Goal: Task Accomplishment & Management: Manage account settings

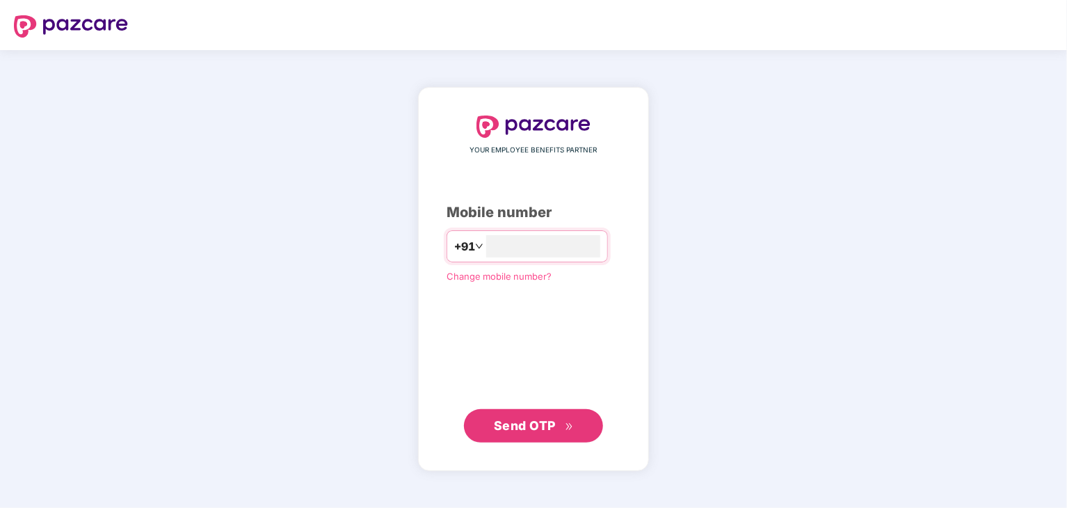
type input "**********"
click at [490, 419] on button "Send OTP" at bounding box center [533, 425] width 139 height 33
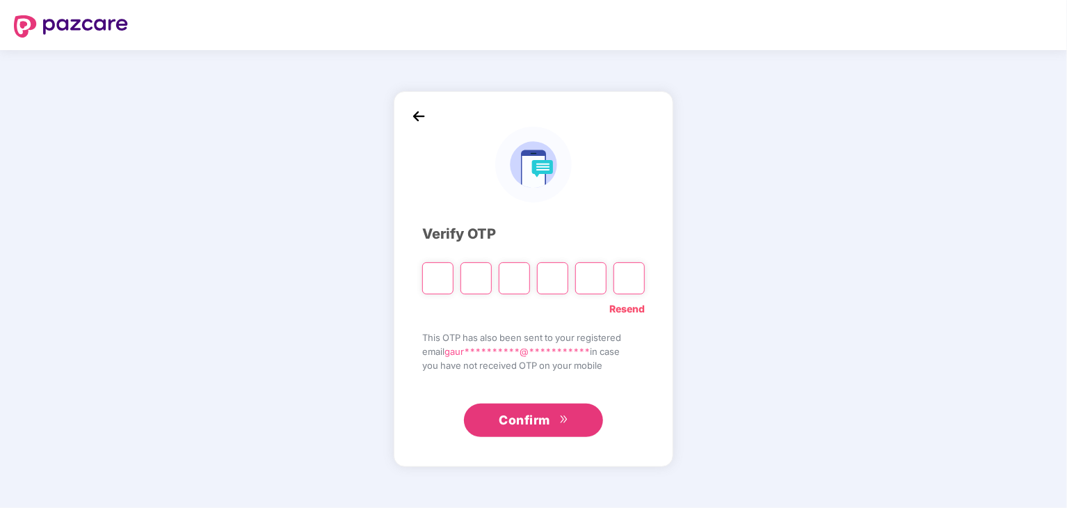
type input "*"
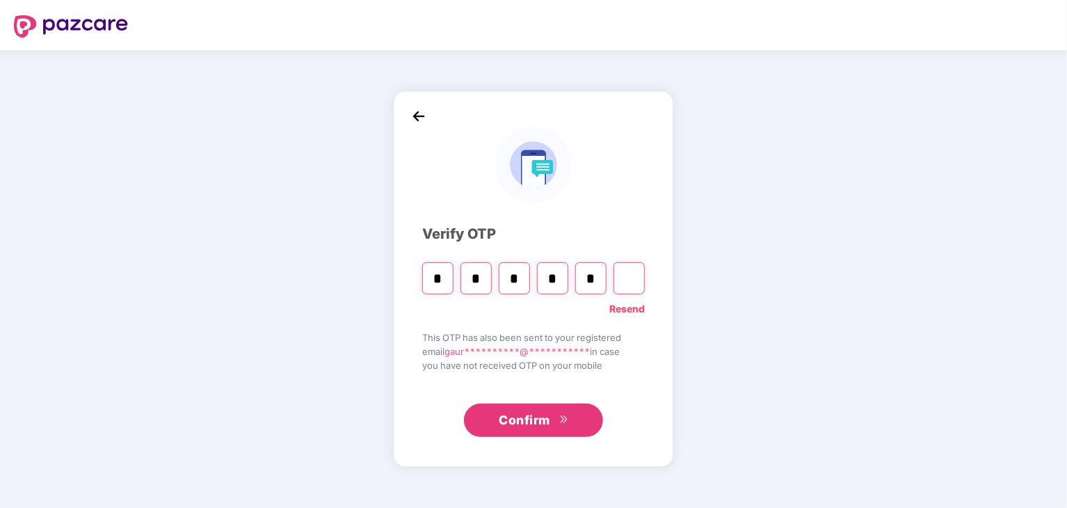
type input "*"
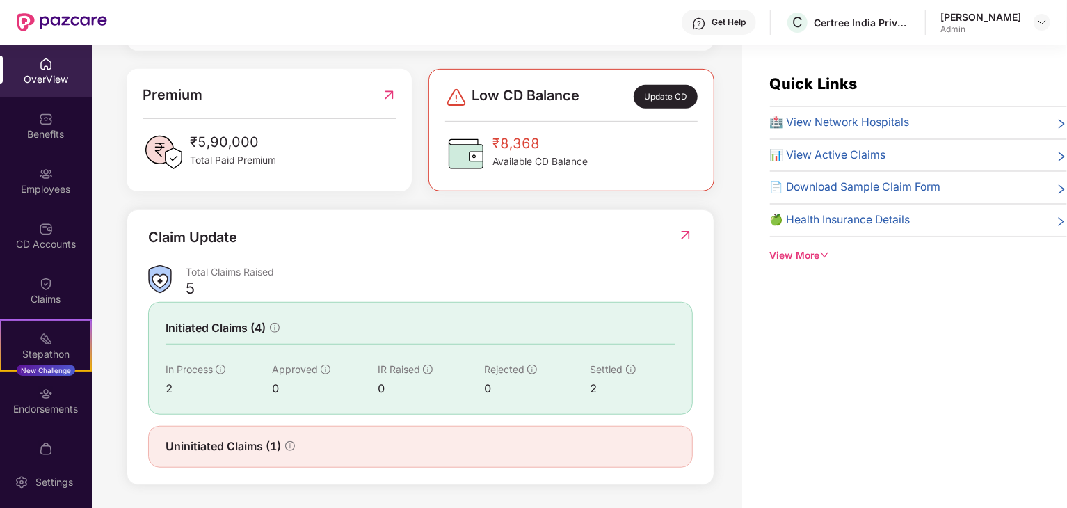
scroll to position [348, 0]
click at [29, 418] on div "Endorsements" at bounding box center [46, 400] width 92 height 52
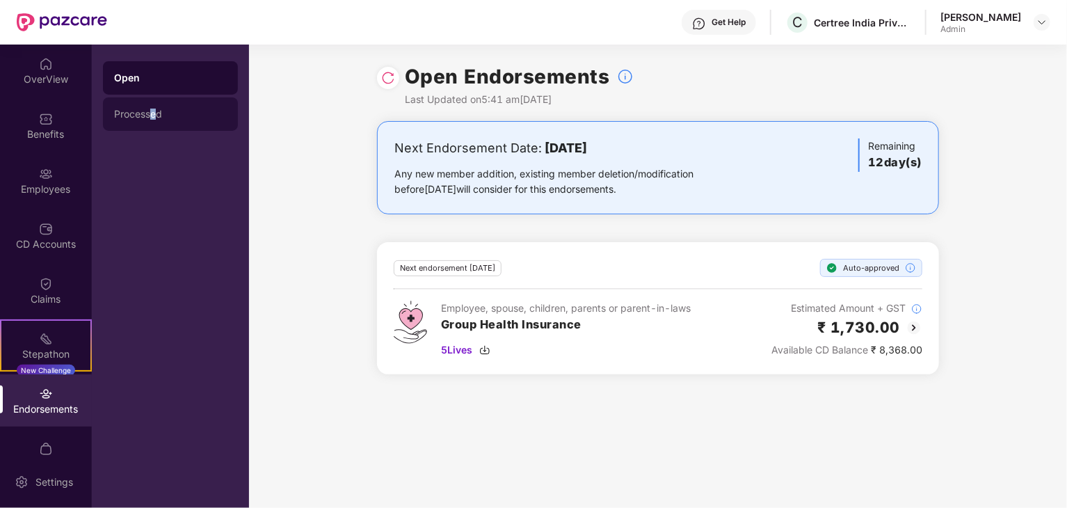
click at [153, 113] on div "Processed" at bounding box center [170, 114] width 113 height 11
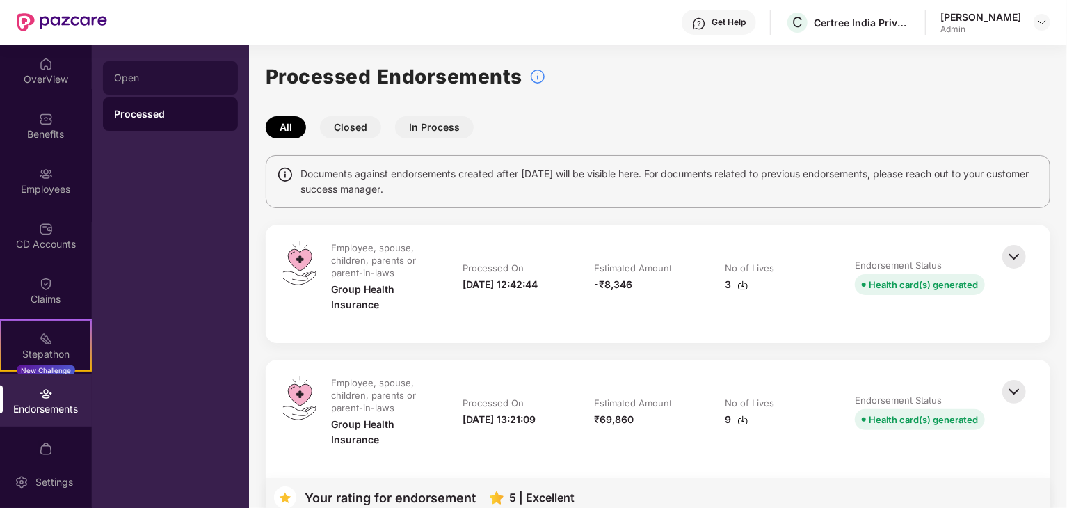
click at [120, 76] on div "Open" at bounding box center [170, 77] width 113 height 11
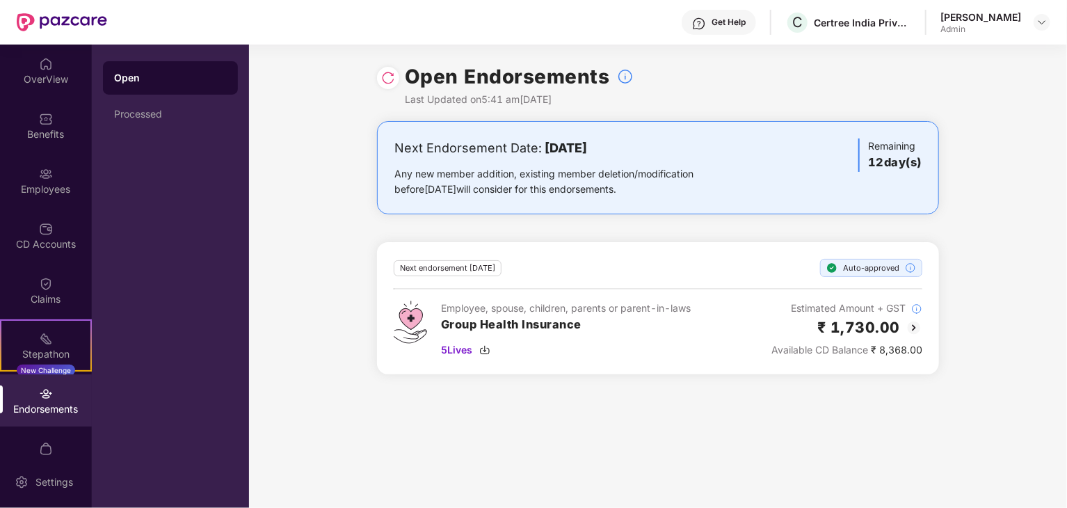
click at [392, 79] on img at bounding box center [388, 78] width 14 height 14
click at [50, 80] on div "OverView" at bounding box center [46, 79] width 92 height 14
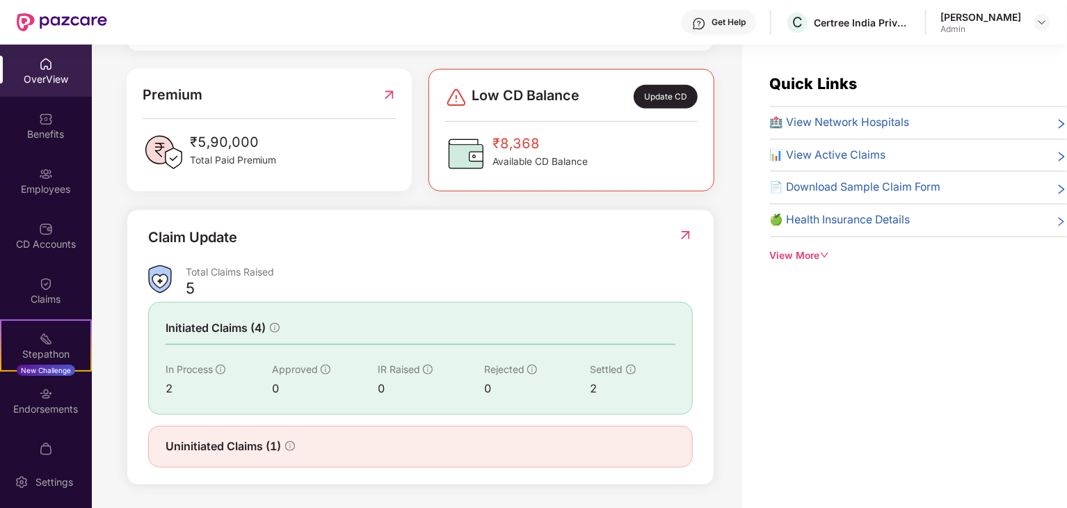
scroll to position [45, 0]
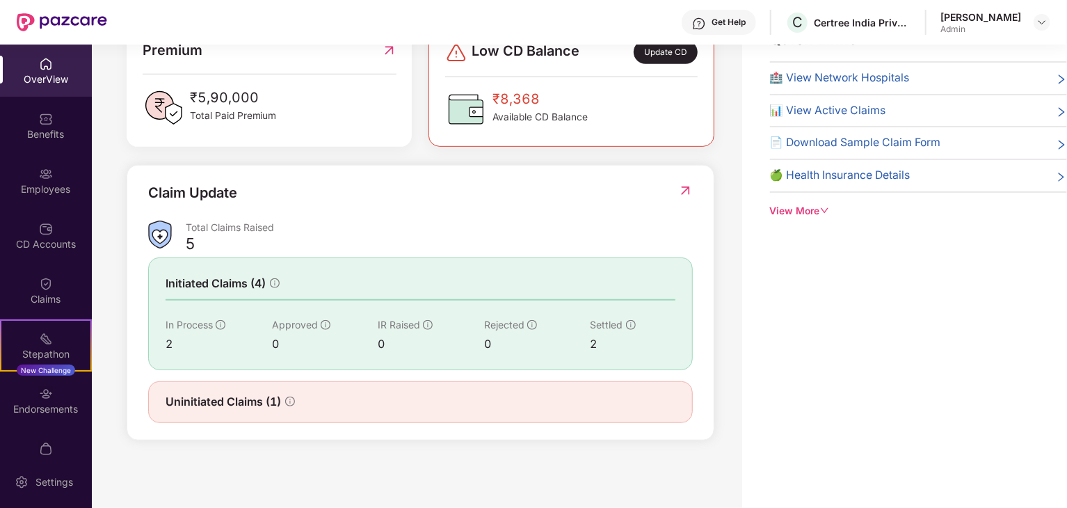
click at [683, 186] on img at bounding box center [685, 191] width 15 height 14
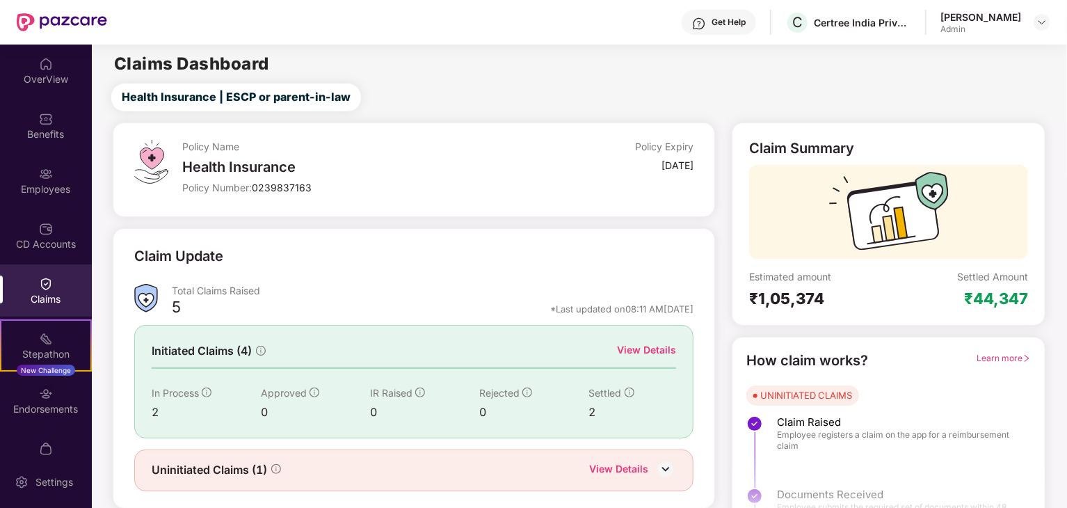
scroll to position [36, 0]
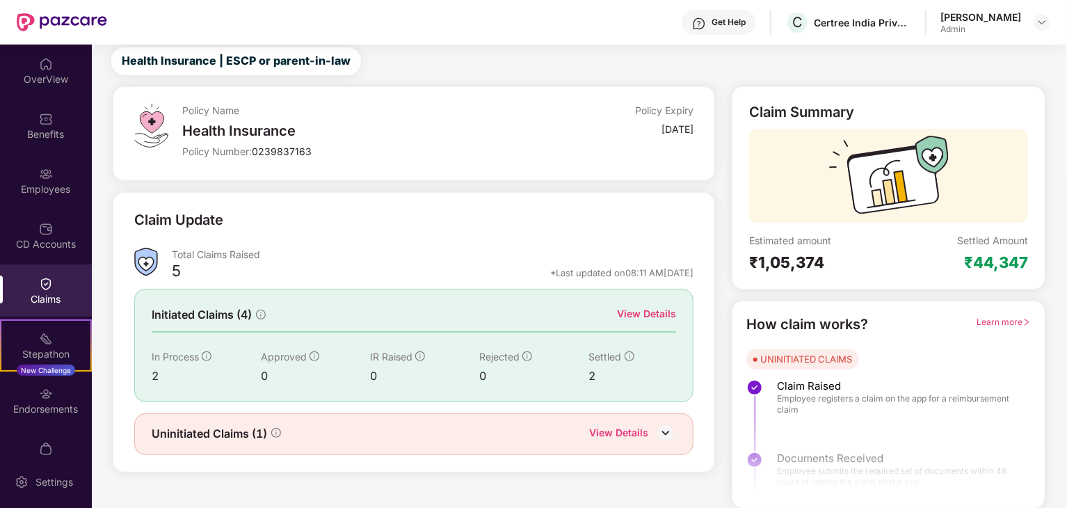
click at [632, 312] on div "View Details" at bounding box center [646, 313] width 59 height 15
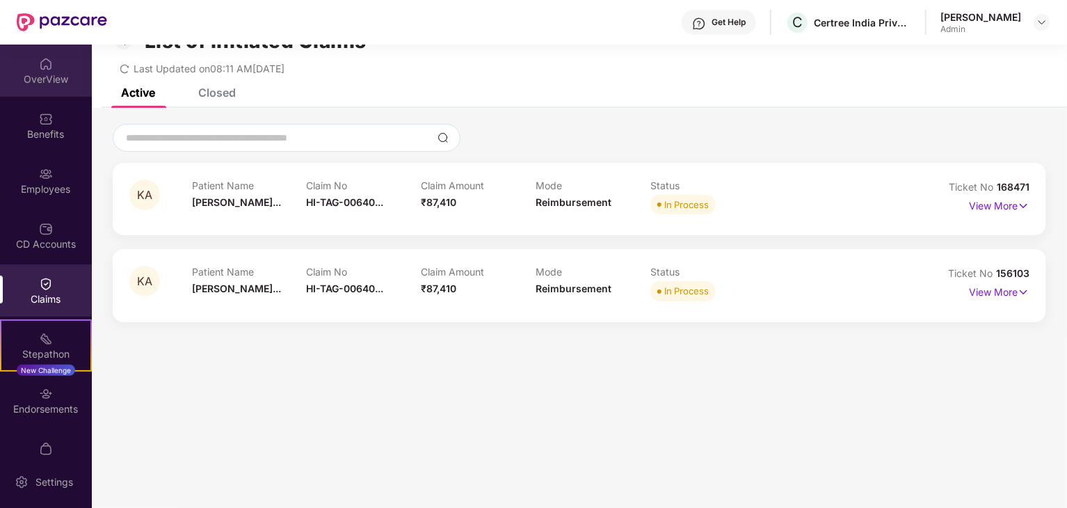
click at [42, 84] on div "OverView" at bounding box center [46, 79] width 92 height 14
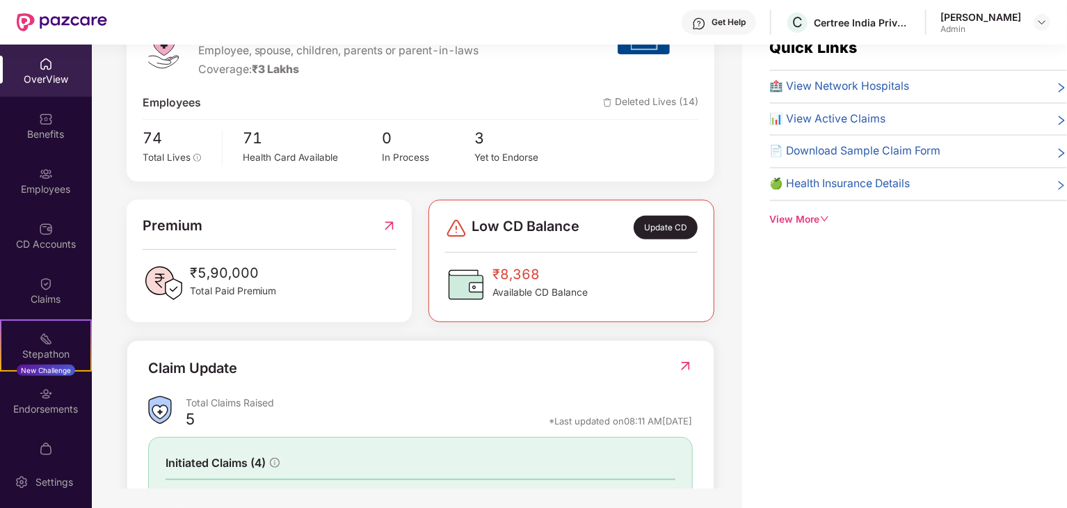
scroll to position [348, 0]
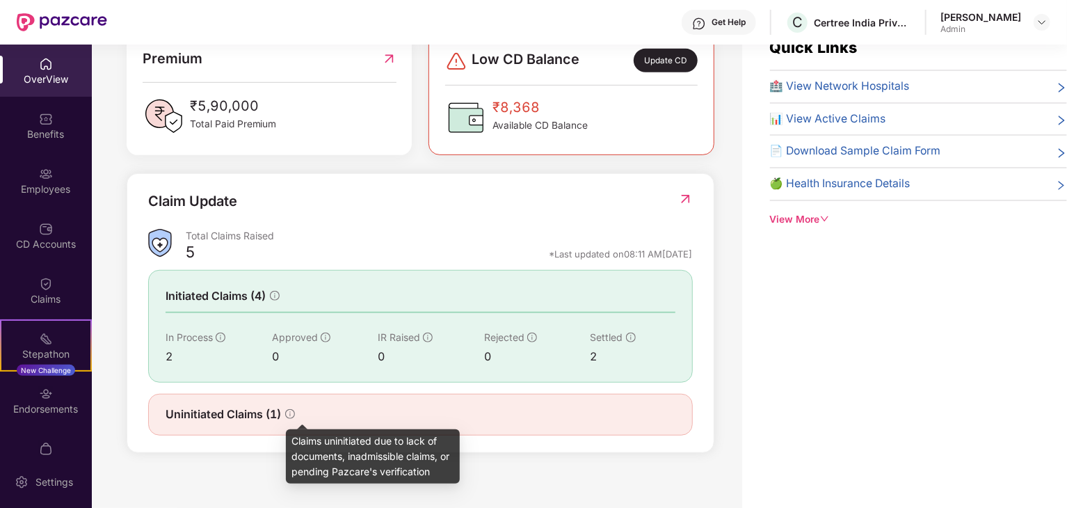
click at [288, 411] on icon "info-circle" at bounding box center [290, 414] width 10 height 10
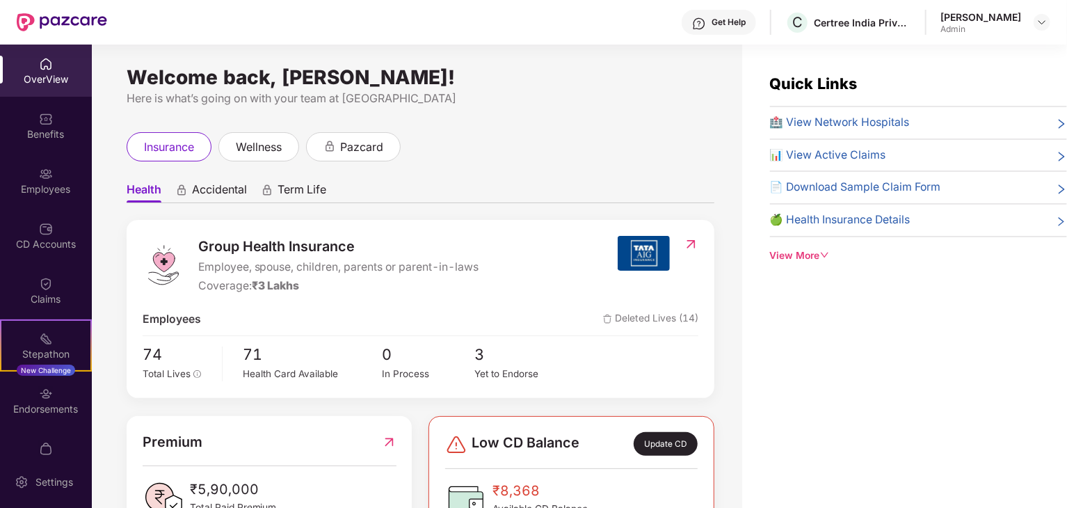
scroll to position [0, 0]
click at [489, 372] on div "Yet to Endorse" at bounding box center [521, 374] width 93 height 15
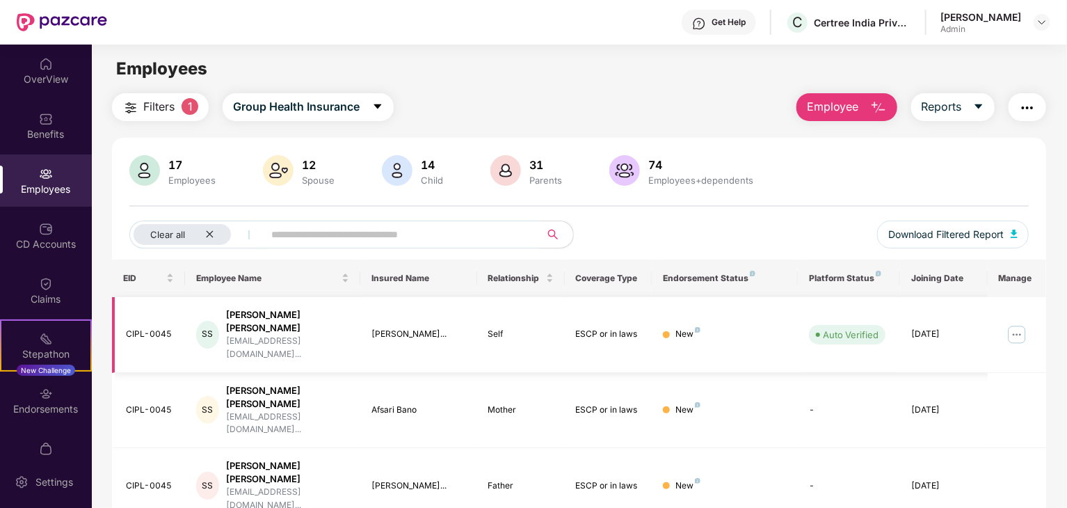
click at [1014, 324] on img at bounding box center [1017, 335] width 22 height 22
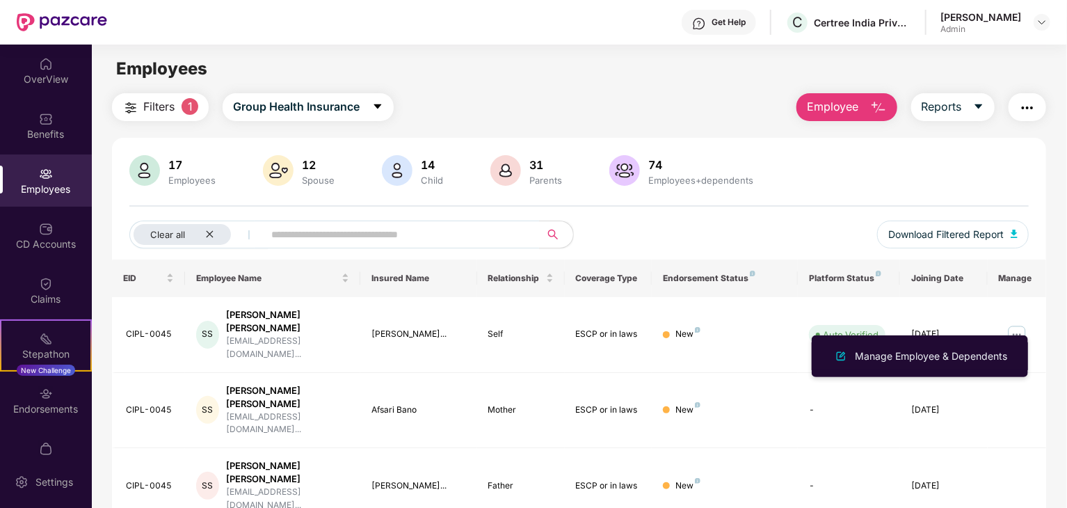
click at [973, 342] on li "Manage Employee & Dependents" at bounding box center [920, 356] width 216 height 28
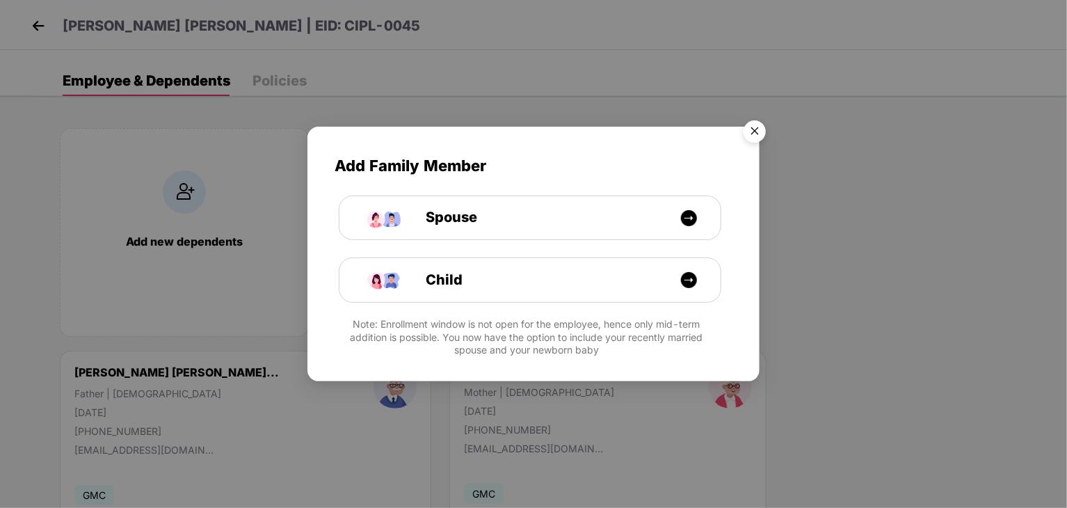
click at [754, 129] on img "Close" at bounding box center [755, 133] width 39 height 39
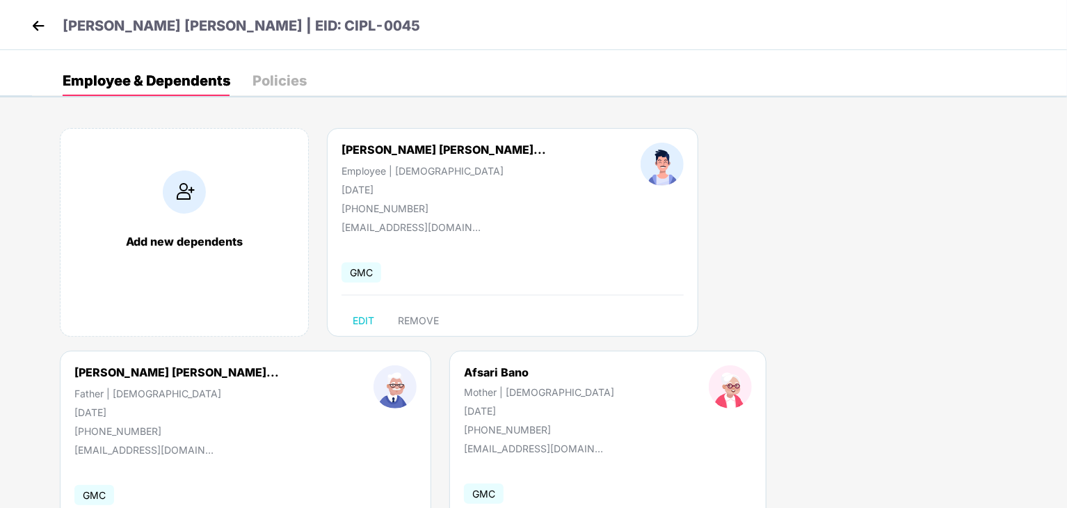
click at [44, 26] on img at bounding box center [38, 25] width 21 height 21
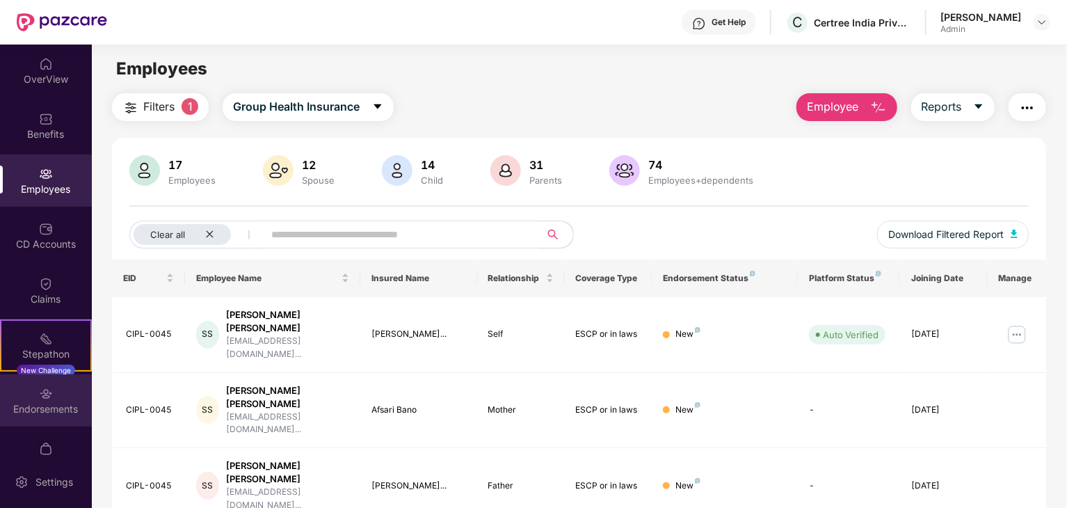
click at [39, 394] on img at bounding box center [46, 394] width 14 height 14
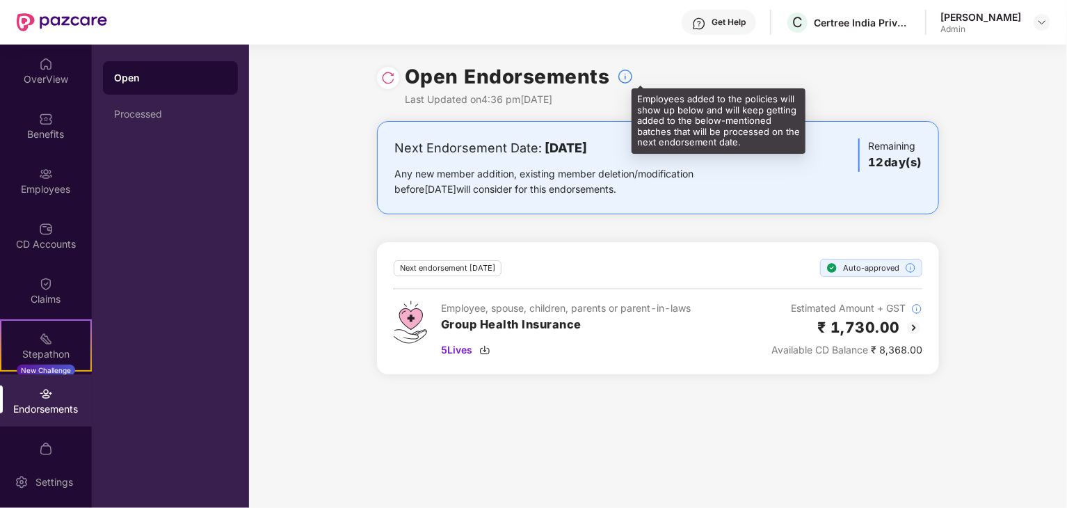
click at [623, 80] on img at bounding box center [625, 76] width 17 height 17
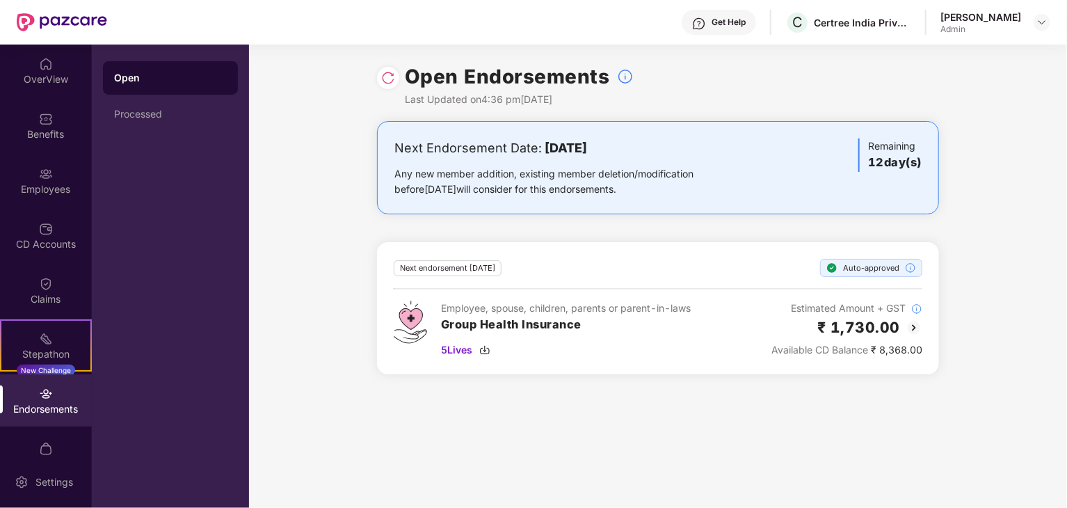
click at [114, 71] on div "Open" at bounding box center [170, 78] width 113 height 14
click at [121, 112] on div "Processed" at bounding box center [170, 114] width 113 height 11
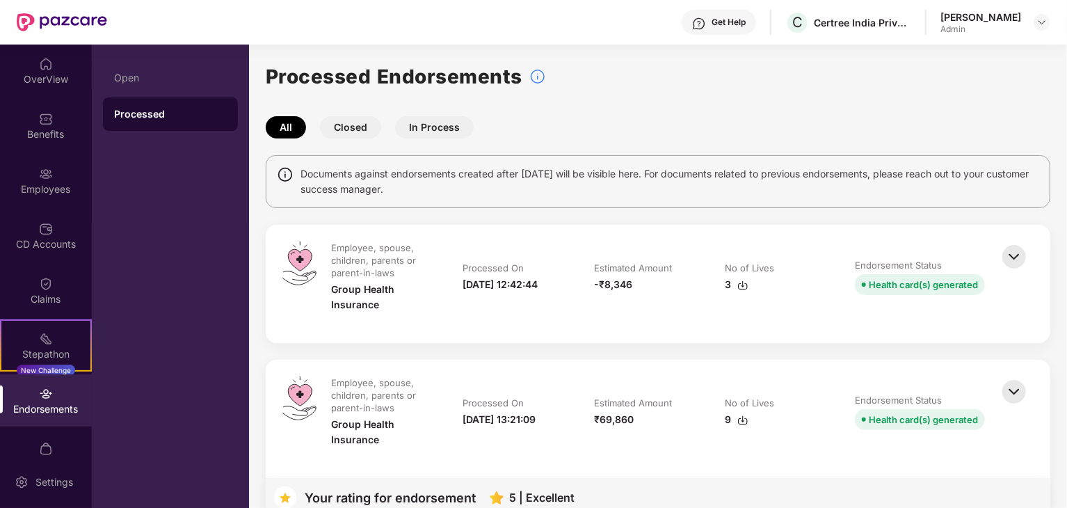
click at [1028, 254] on img at bounding box center [1014, 256] width 31 height 31
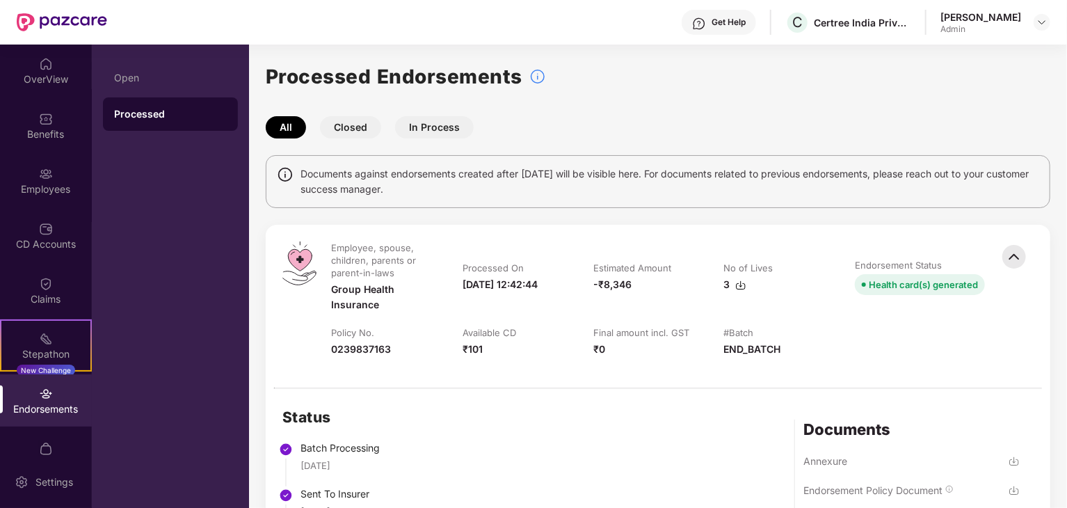
click at [1016, 257] on img at bounding box center [1014, 256] width 31 height 31
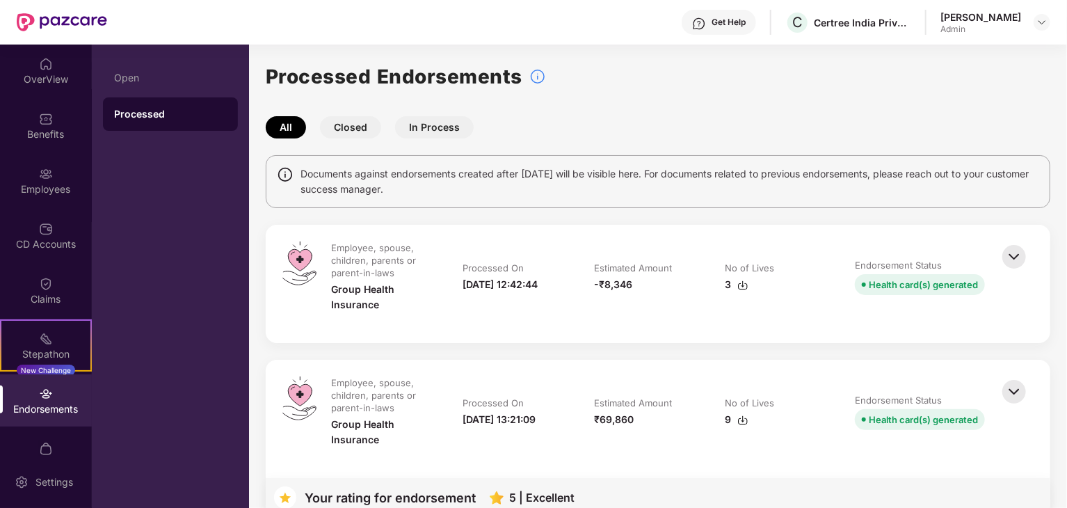
click at [1016, 255] on img at bounding box center [1014, 256] width 31 height 31
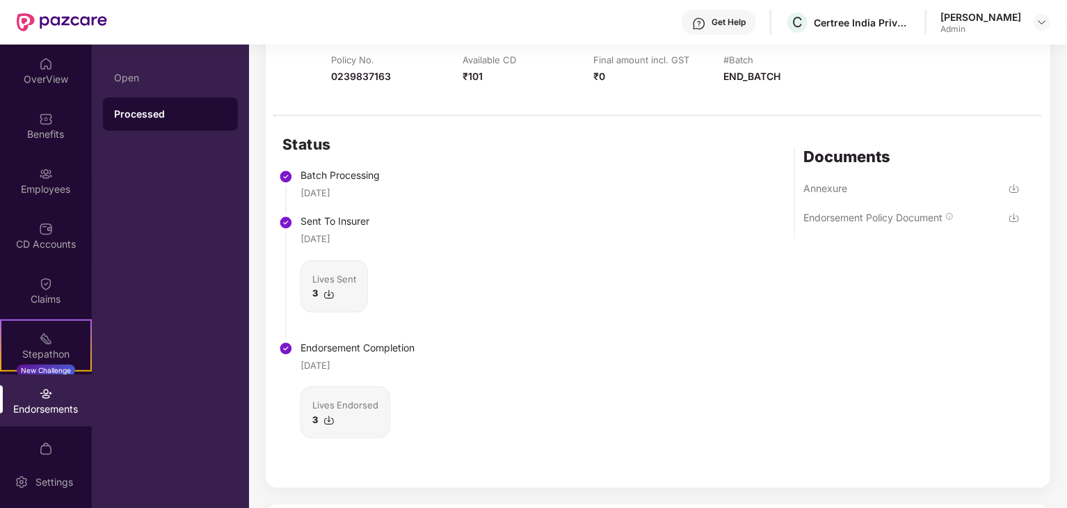
scroll to position [348, 0]
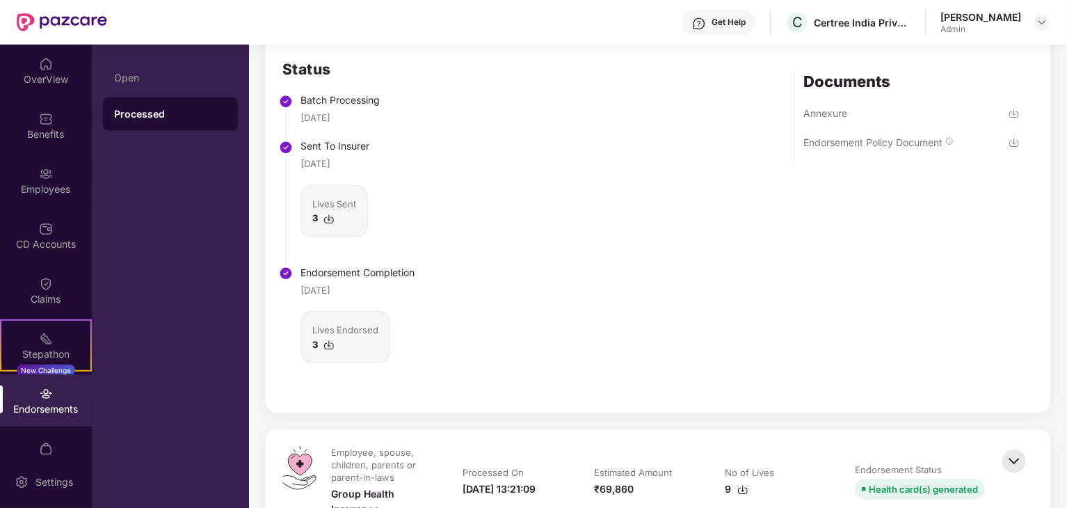
click at [322, 344] on div "3" at bounding box center [345, 344] width 66 height 14
click at [324, 343] on img at bounding box center [329, 345] width 11 height 11
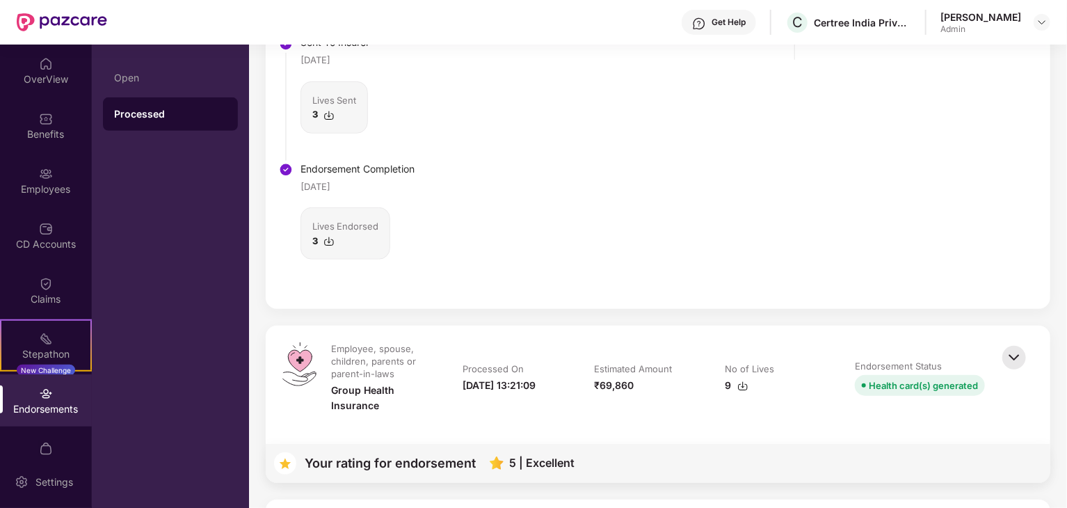
scroll to position [458, 0]
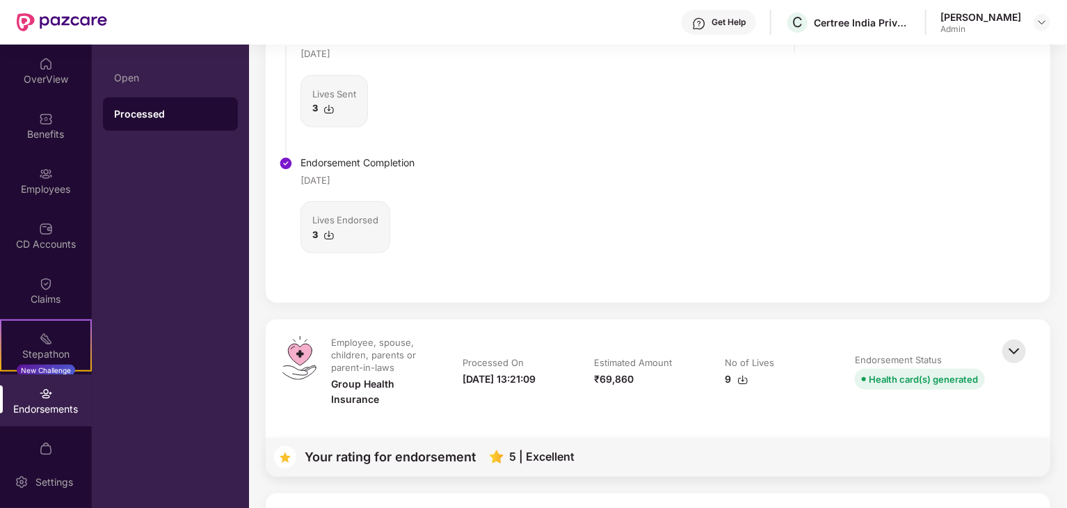
click at [328, 234] on img at bounding box center [329, 235] width 11 height 11
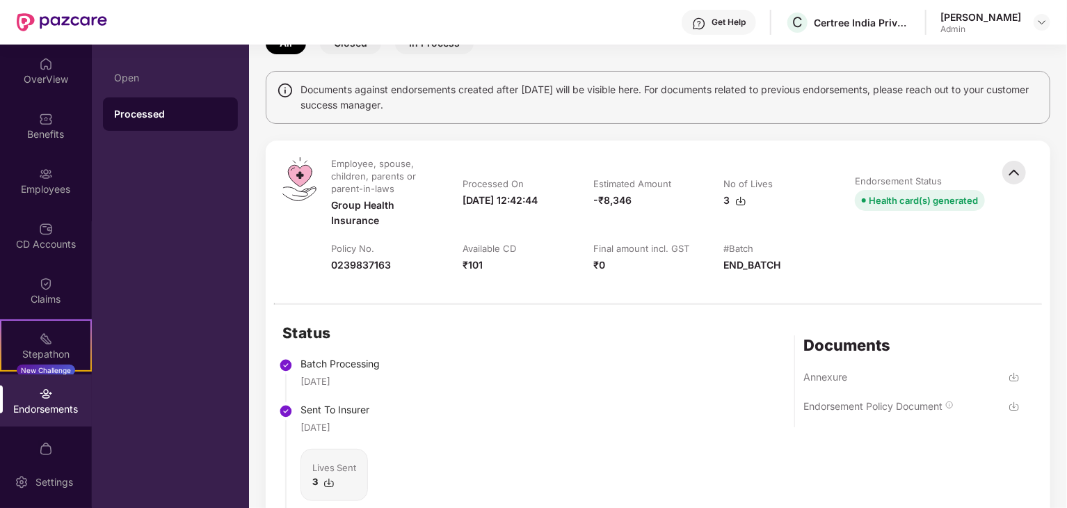
scroll to position [0, 0]
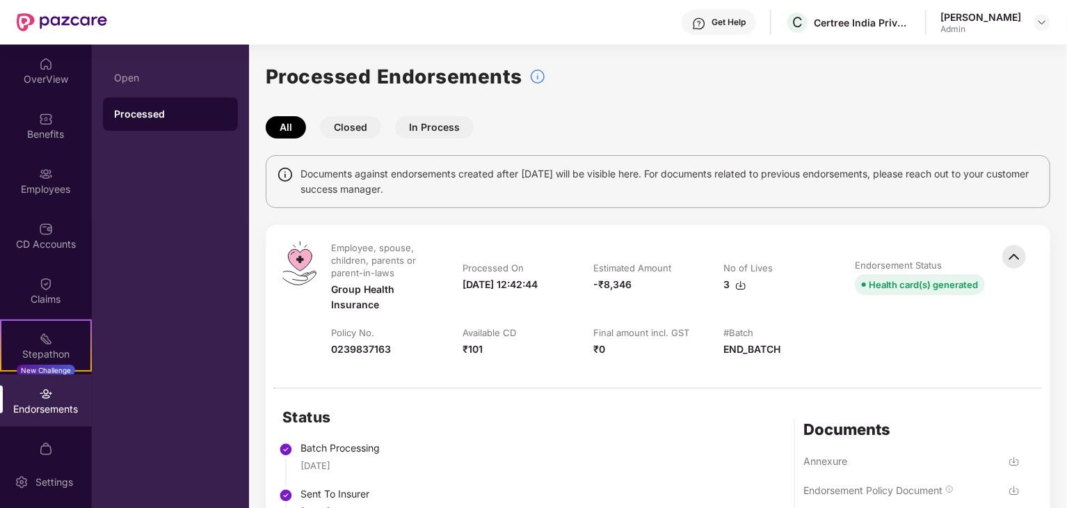
click at [581, 382] on div "Employee, spouse, children, parents or parent-in-laws Group Health Insurance Pr…" at bounding box center [658, 306] width 785 height 163
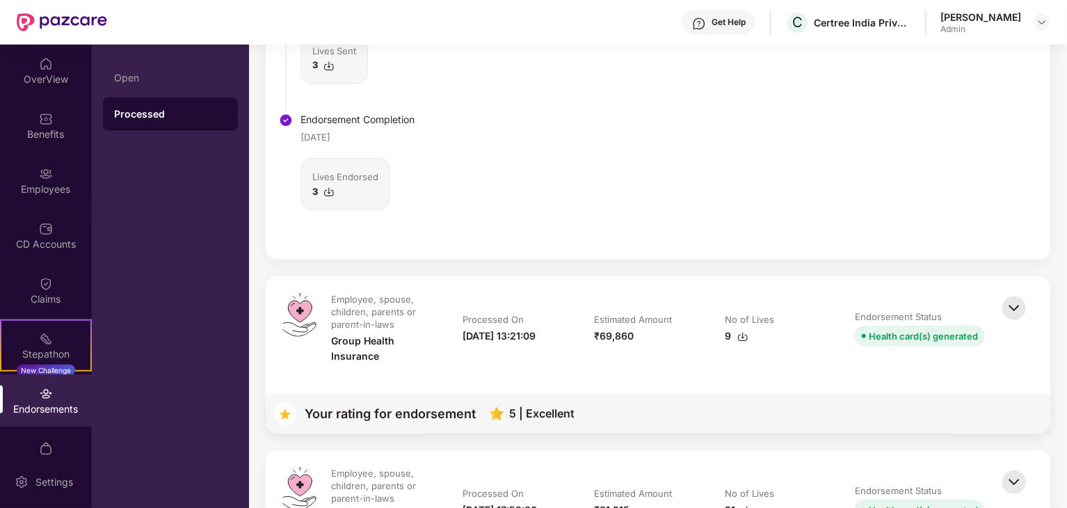
scroll to position [396, 0]
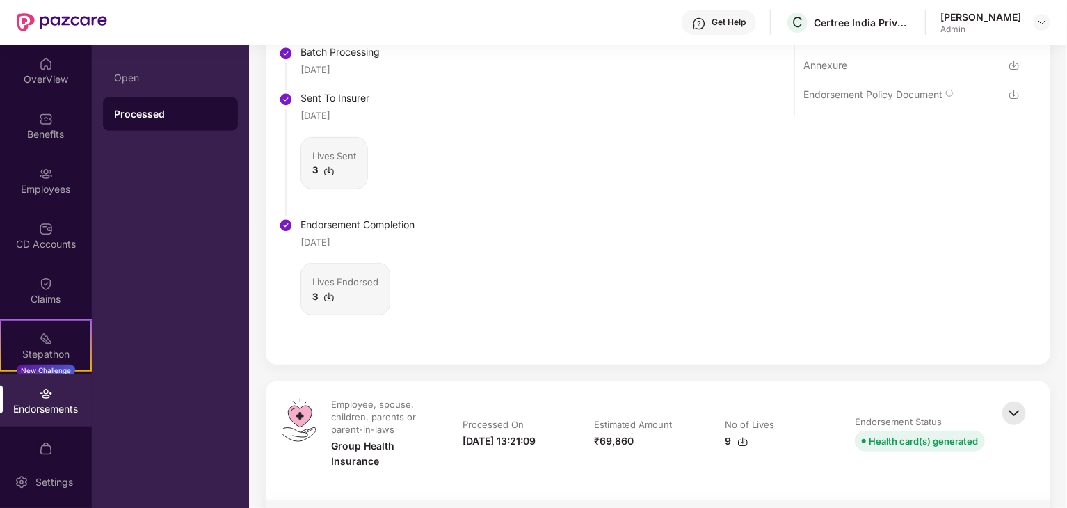
click at [441, 185] on div "Status Batch Processing 08 Sept 2025 Sent To Insurer 08 Sept 2025 Lives Sent 3 …" at bounding box center [658, 179] width 785 height 372
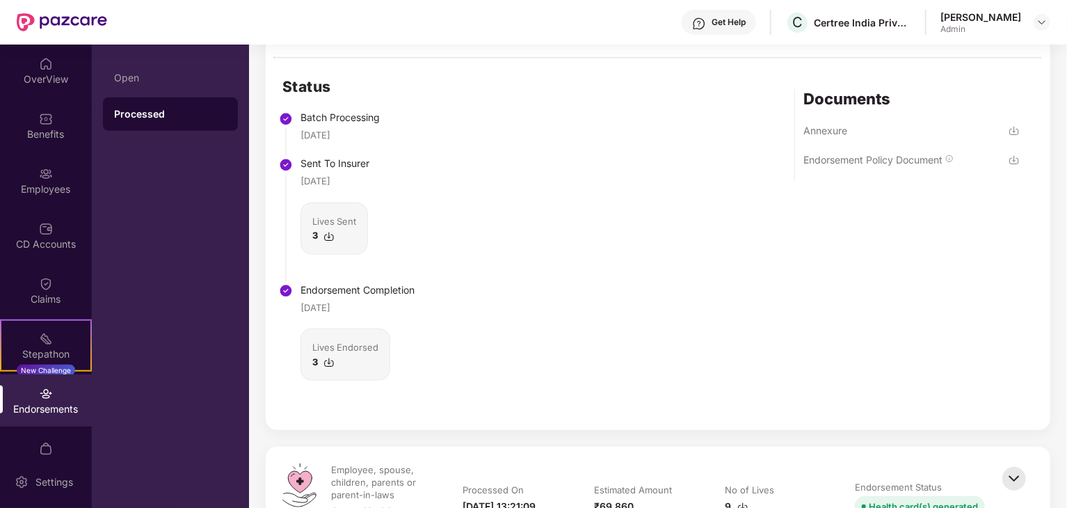
scroll to position [257, 0]
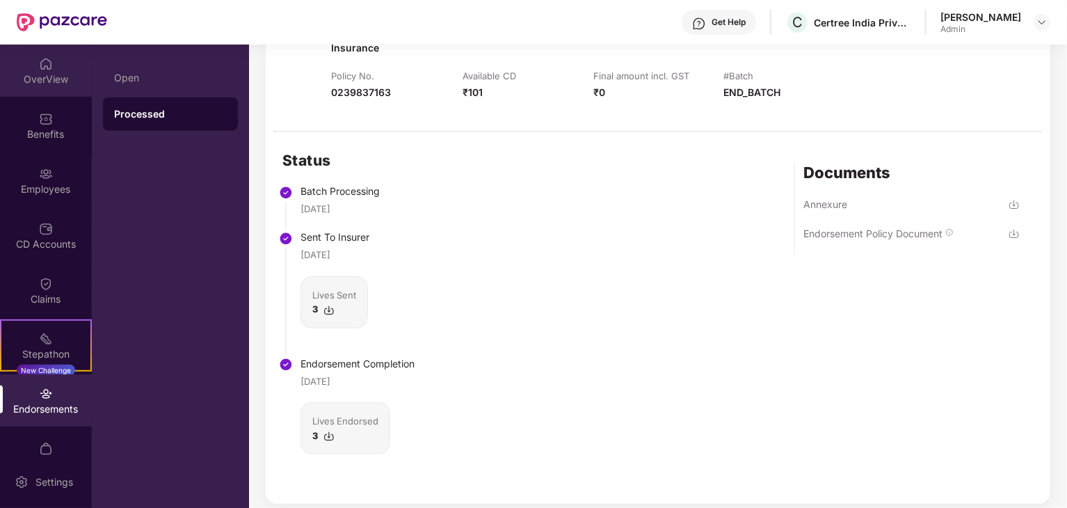
click at [29, 71] on div "OverView" at bounding box center [46, 71] width 92 height 52
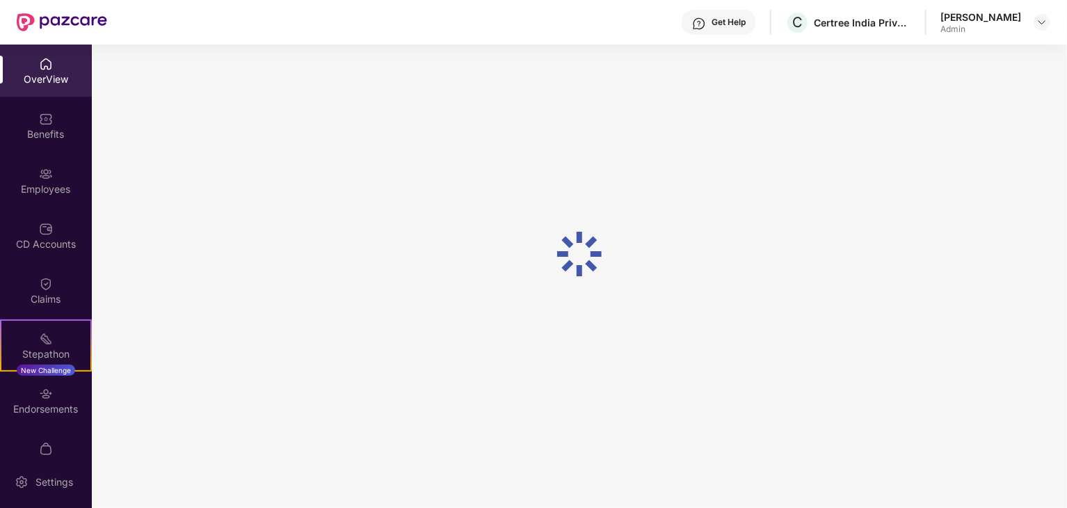
scroll to position [45, 0]
click at [42, 251] on div "CD Accounts" at bounding box center [46, 244] width 92 height 14
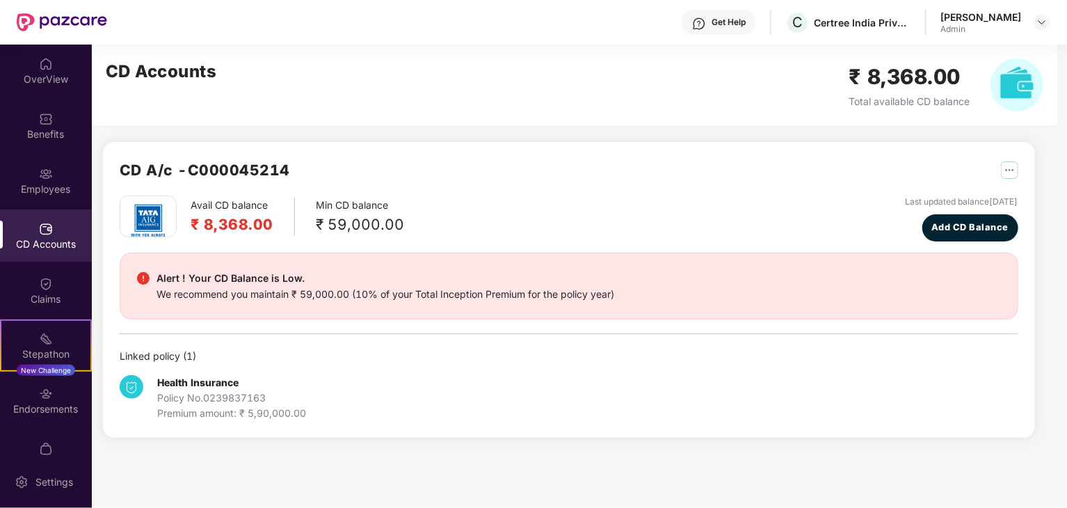
scroll to position [0, 0]
click at [29, 244] on div "CD Accounts" at bounding box center [46, 244] width 92 height 14
click at [36, 198] on div "Employees" at bounding box center [46, 180] width 92 height 52
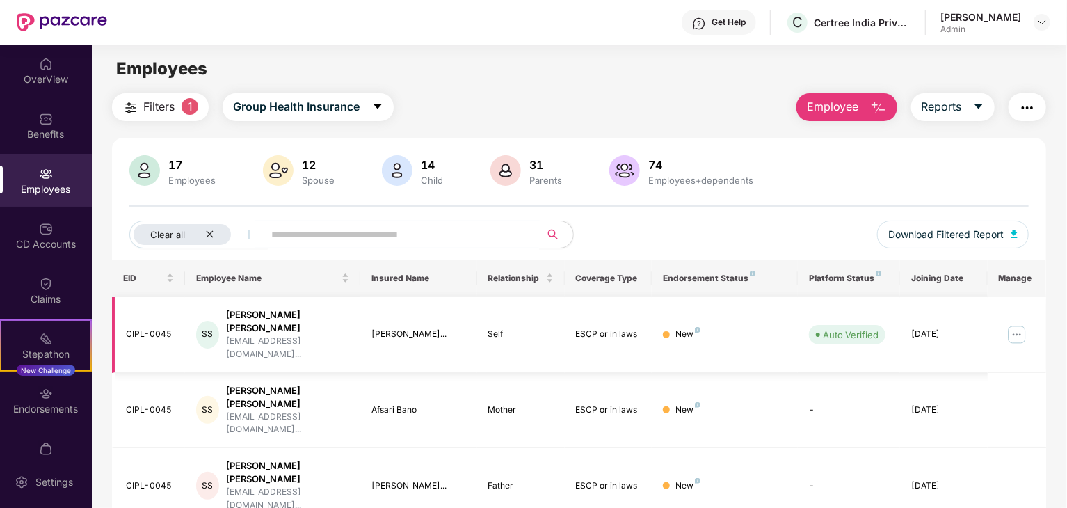
click at [1013, 324] on img at bounding box center [1017, 335] width 22 height 22
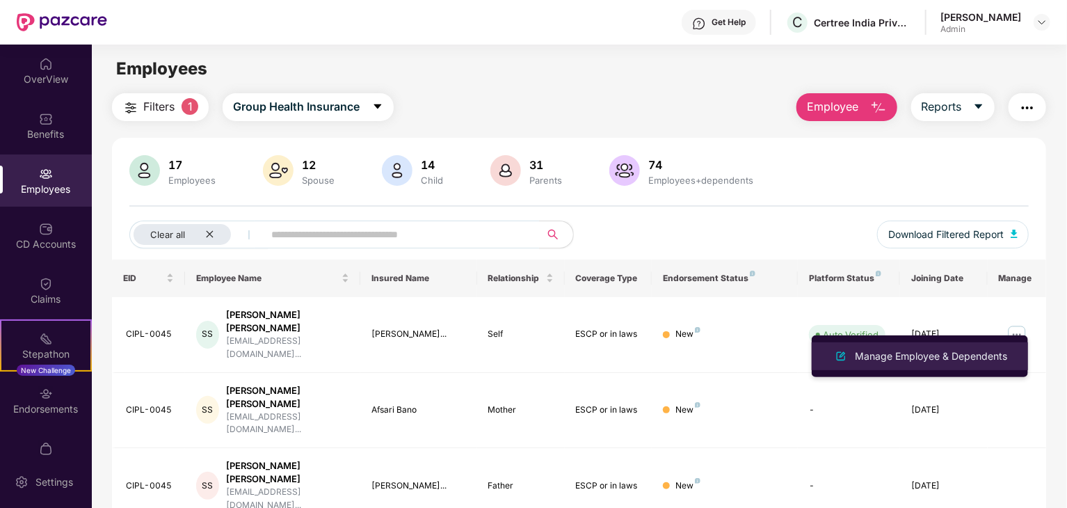
click at [891, 358] on div "Manage Employee & Dependents" at bounding box center [931, 356] width 158 height 15
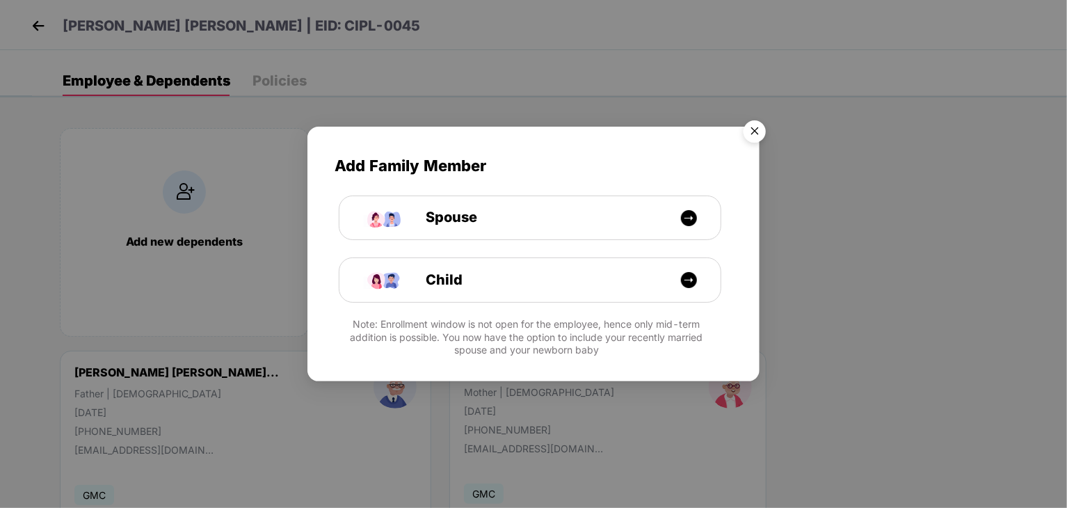
click at [750, 131] on img "Close" at bounding box center [755, 133] width 39 height 39
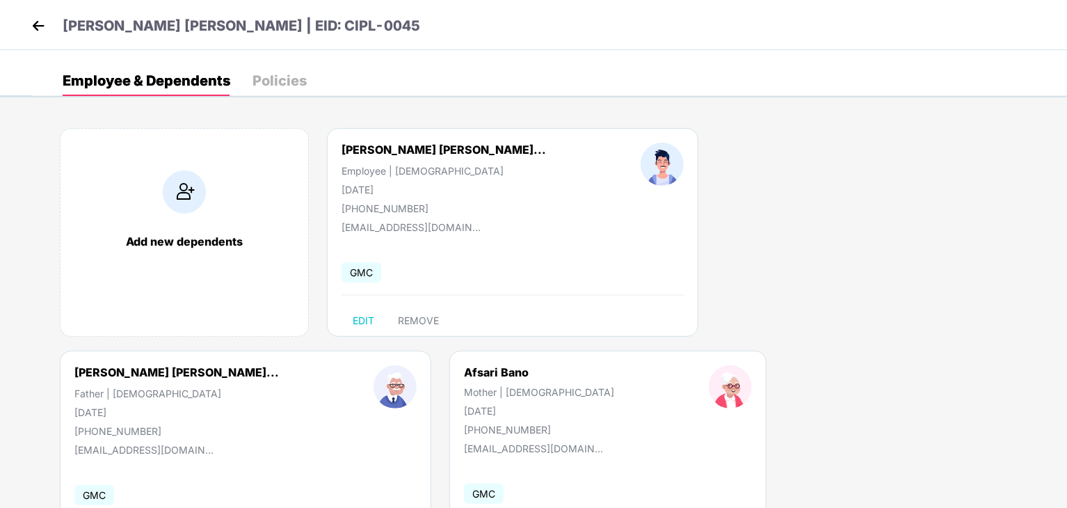
click at [38, 20] on img at bounding box center [38, 25] width 21 height 21
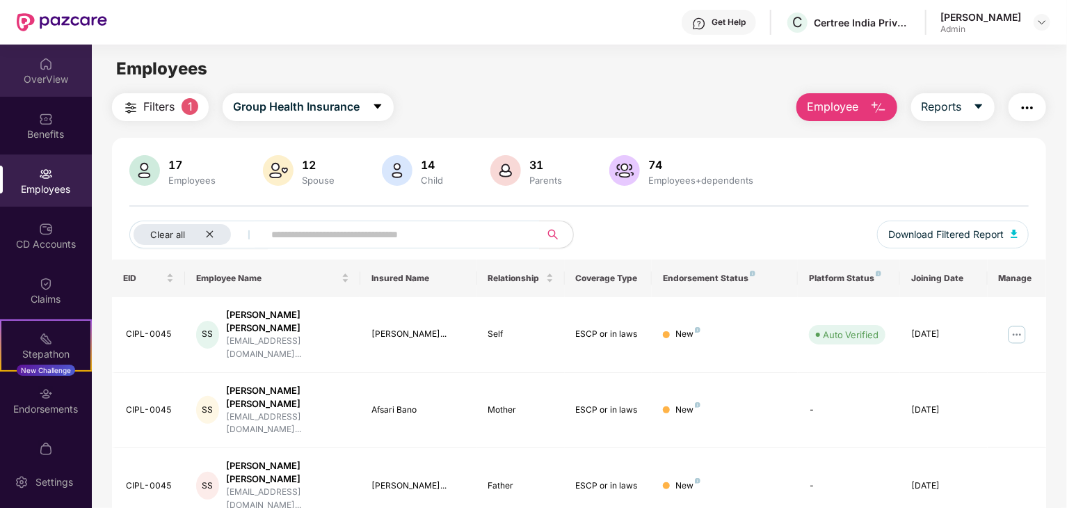
click at [29, 70] on div "OverView" at bounding box center [46, 71] width 92 height 52
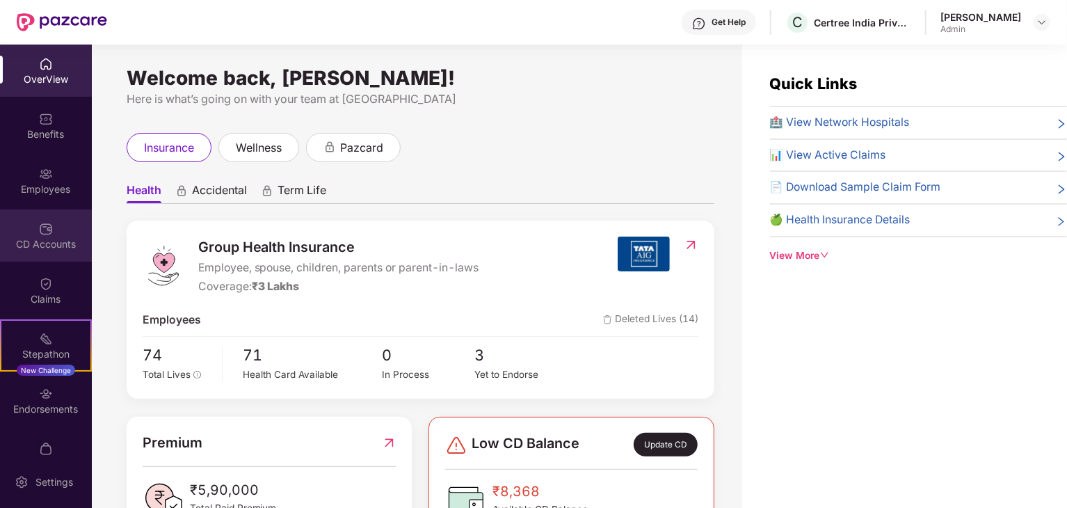
click at [67, 248] on div "CD Accounts" at bounding box center [46, 244] width 92 height 14
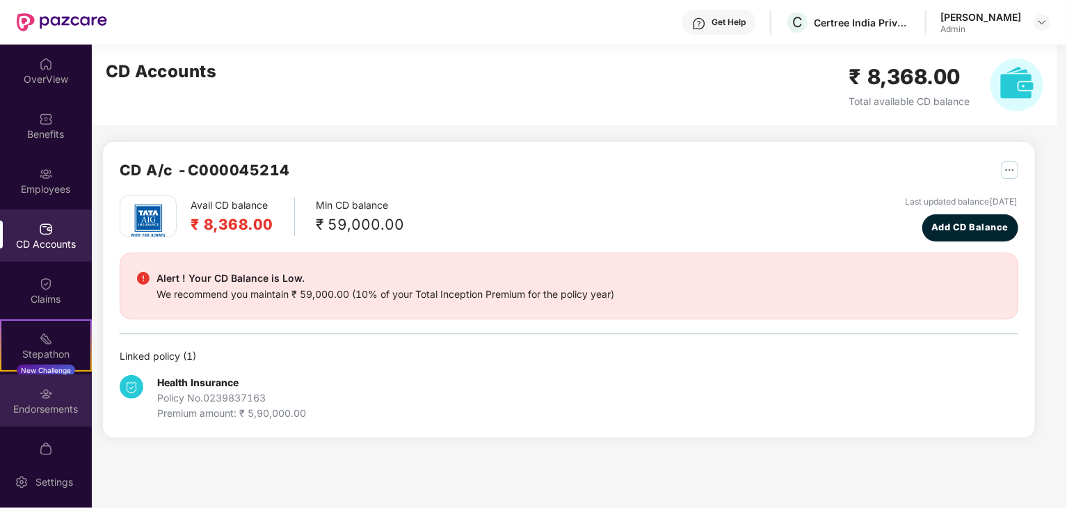
click at [43, 410] on div "Endorsements" at bounding box center [46, 409] width 92 height 14
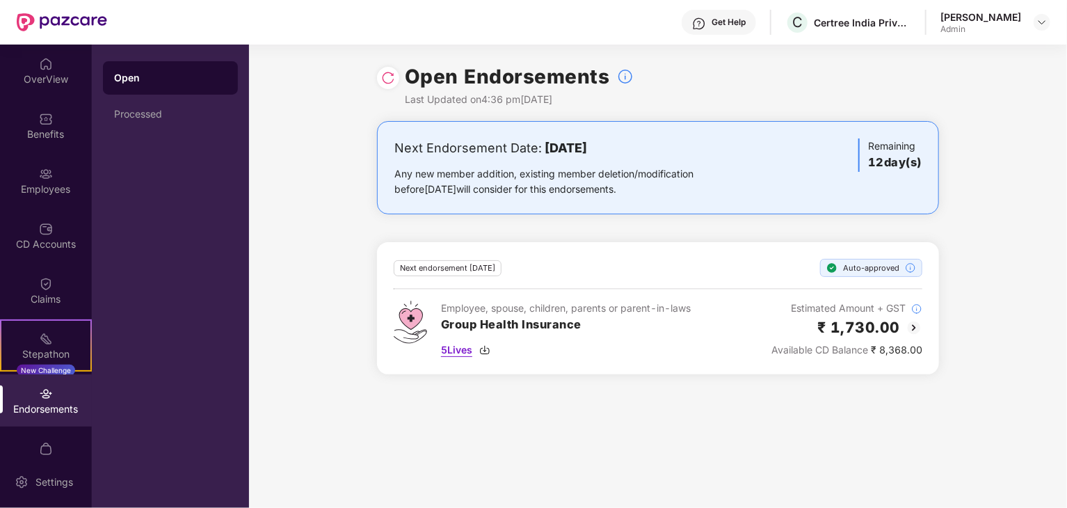
click at [445, 351] on span "5 Lives" at bounding box center [456, 349] width 31 height 15
click at [32, 182] on div "Employees" at bounding box center [46, 189] width 92 height 14
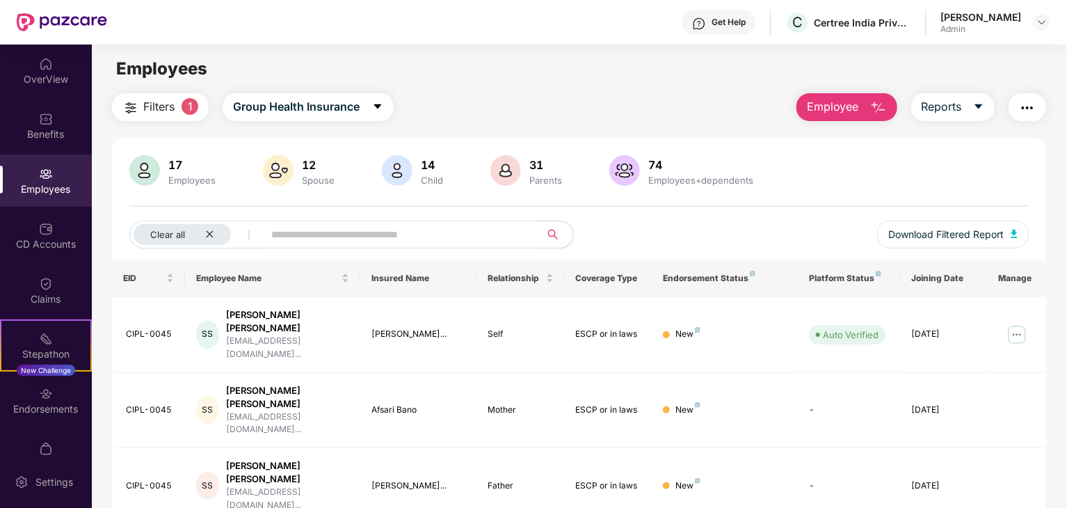
click at [331, 226] on input "text" at bounding box center [396, 234] width 250 height 21
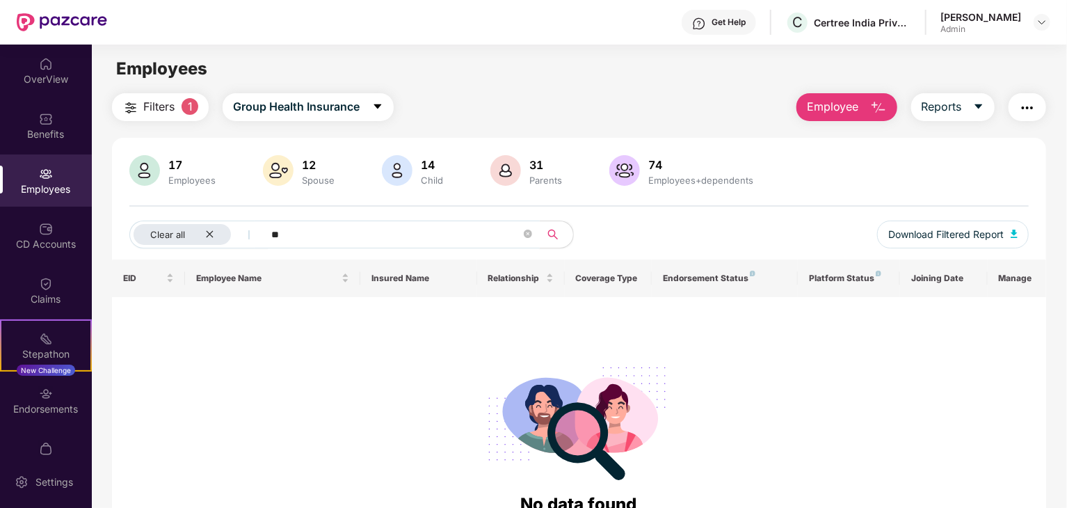
type input "*"
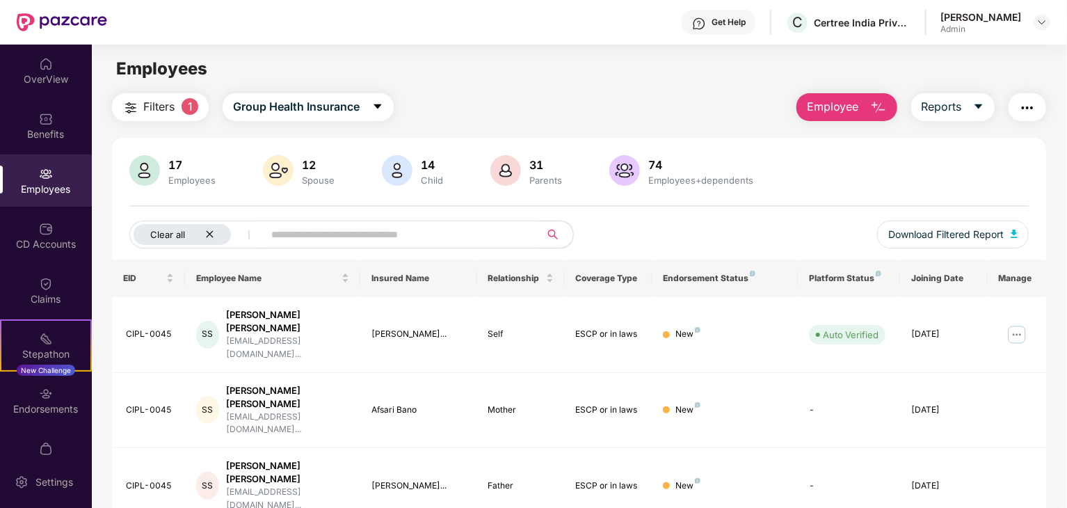
click at [206, 232] on icon "close" at bounding box center [209, 234] width 9 height 9
click at [174, 228] on button "All" at bounding box center [171, 235] width 85 height 28
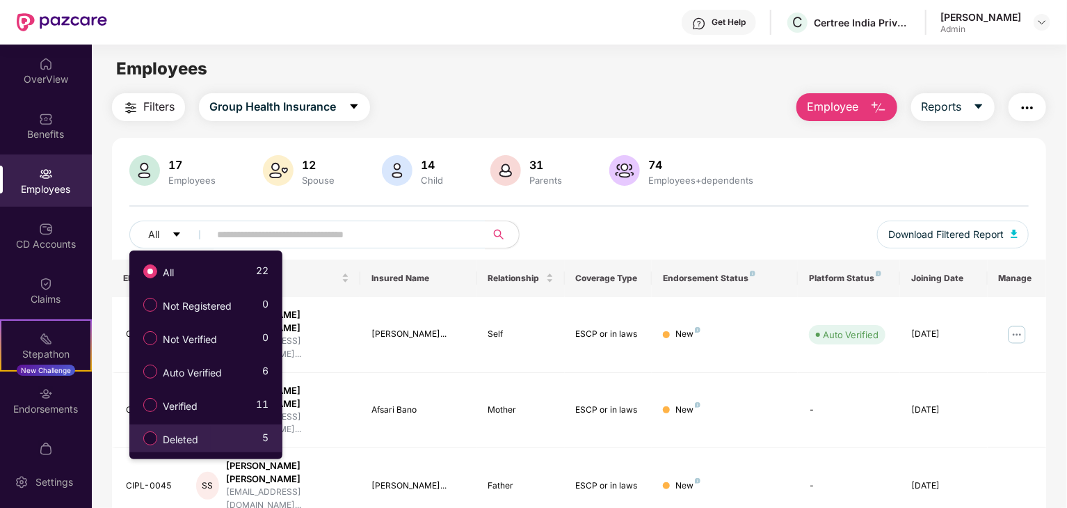
click at [179, 440] on span "Deleted" at bounding box center [180, 439] width 47 height 15
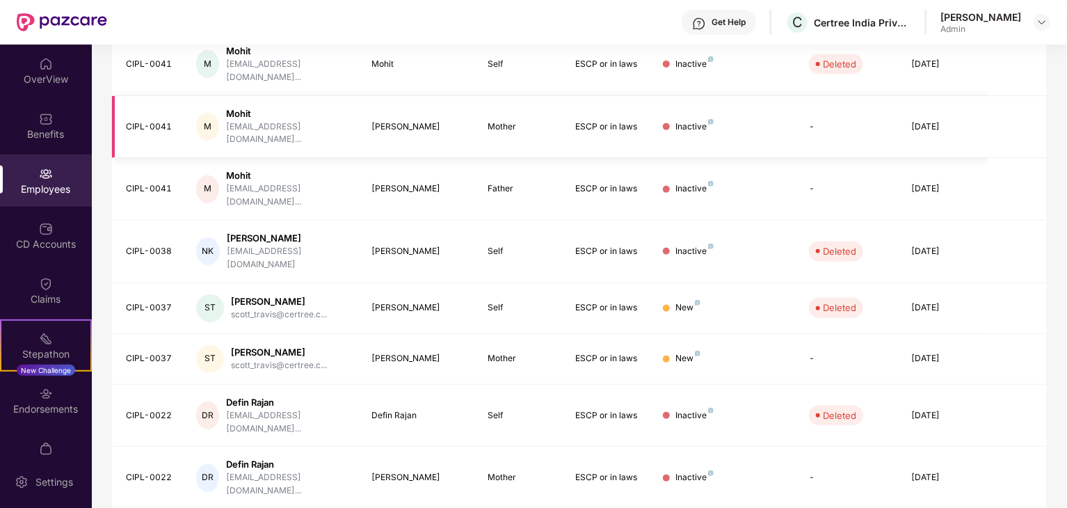
scroll to position [345, 0]
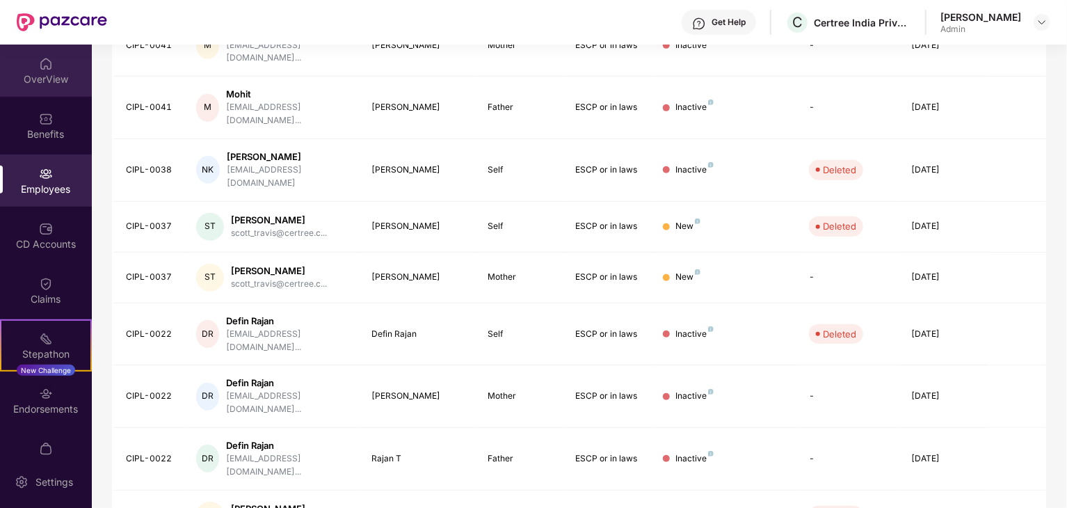
click at [45, 71] on div "OverView" at bounding box center [46, 71] width 92 height 52
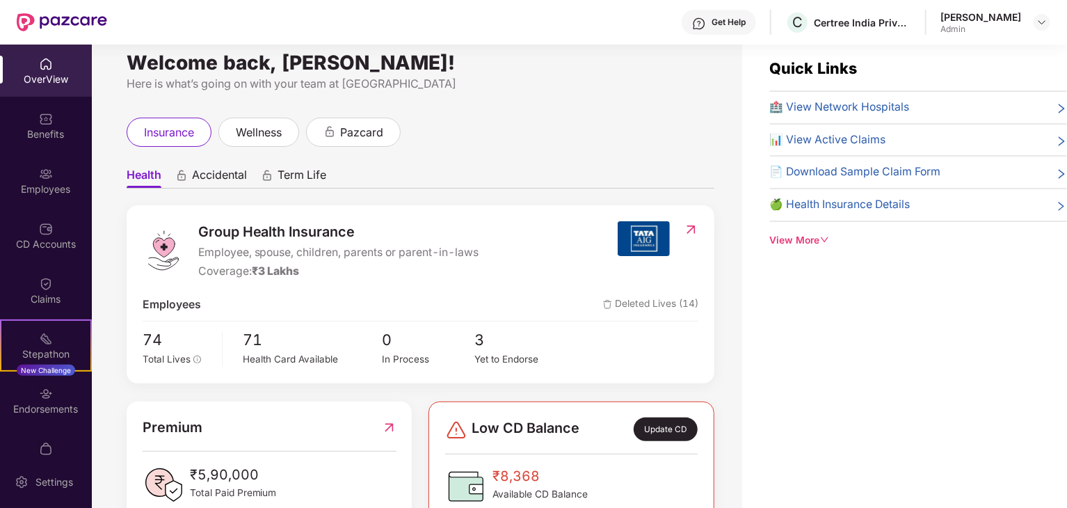
scroll to position [0, 0]
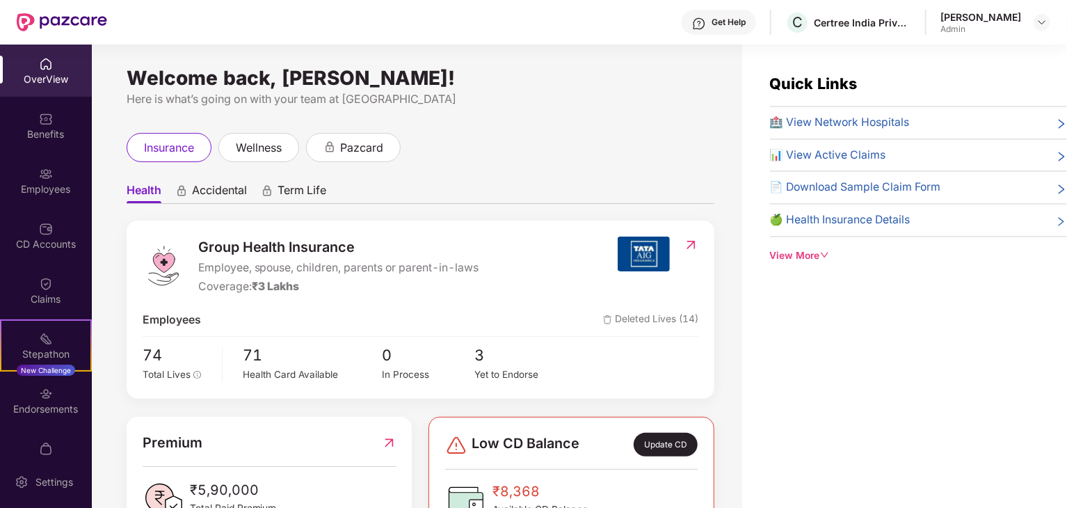
click at [742, 17] on div "Get Help" at bounding box center [729, 22] width 34 height 11
